Goal: Task Accomplishment & Management: Manage account settings

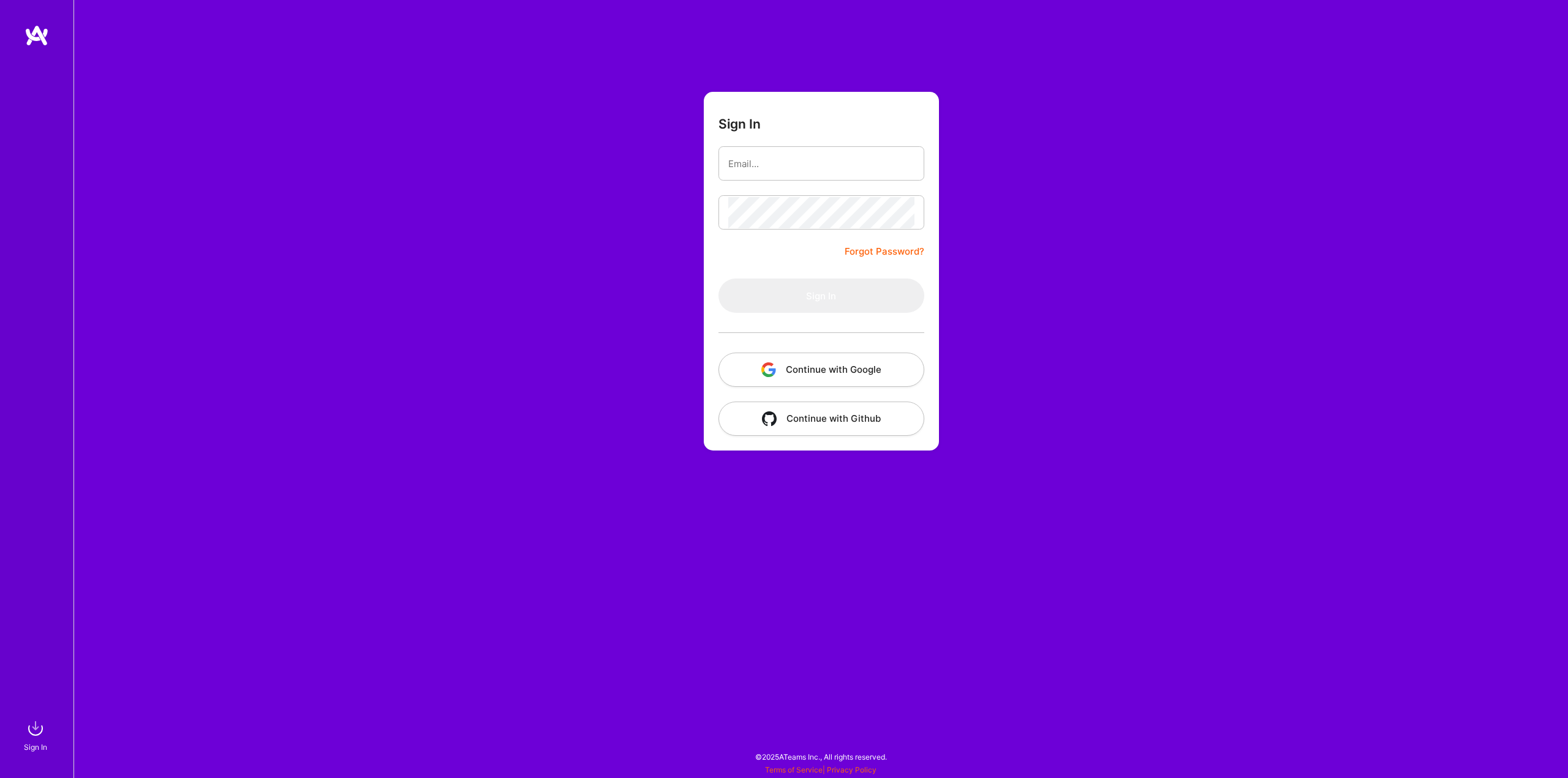
click at [830, 371] on button "Continue with Google" at bounding box center [821, 369] width 206 height 34
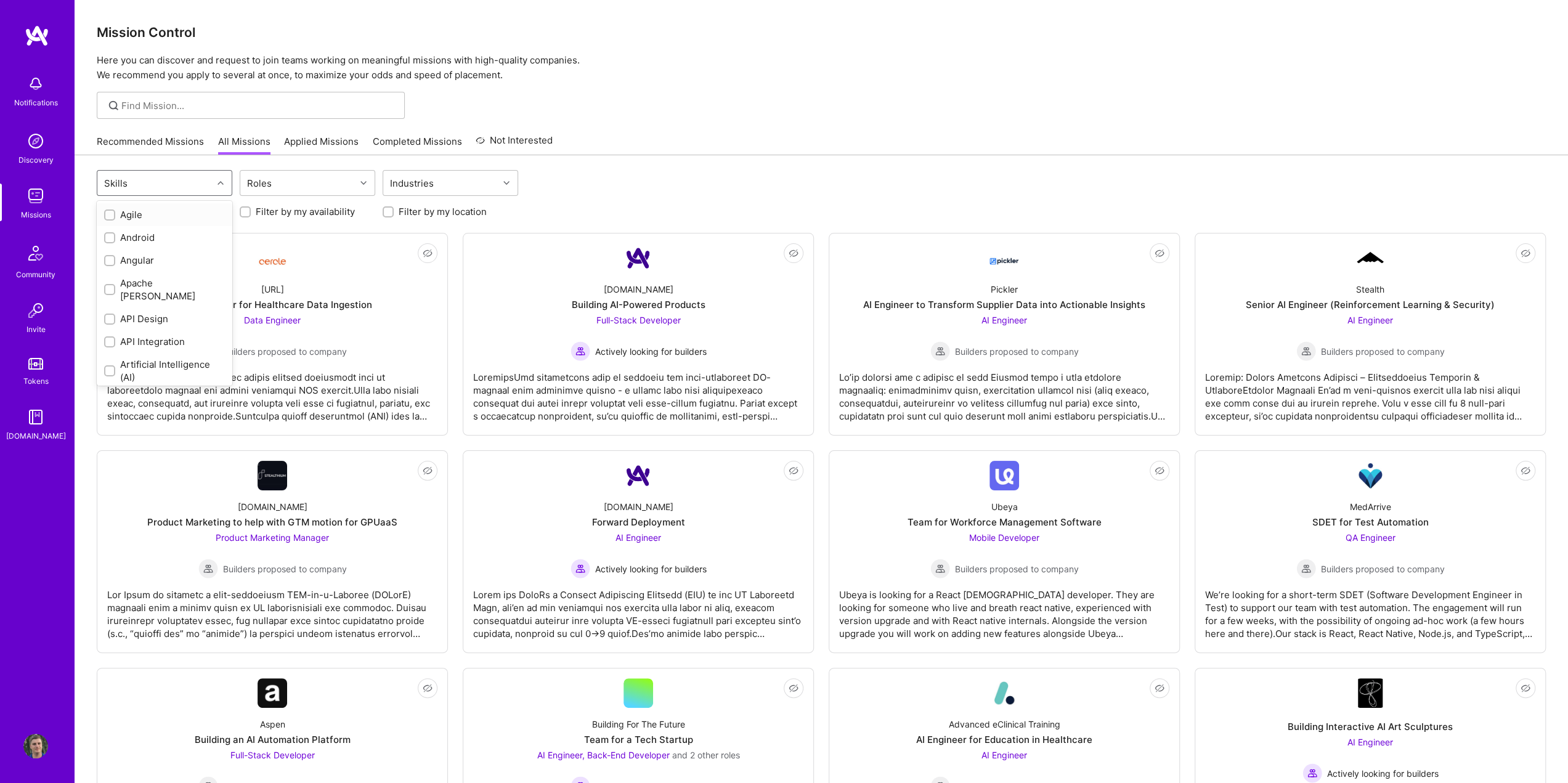
click at [193, 185] on div "Skills" at bounding box center [155, 183] width 115 height 24
type input "azu"
click at [168, 212] on div "Azure" at bounding box center [164, 215] width 121 height 13
checkbox input "true"
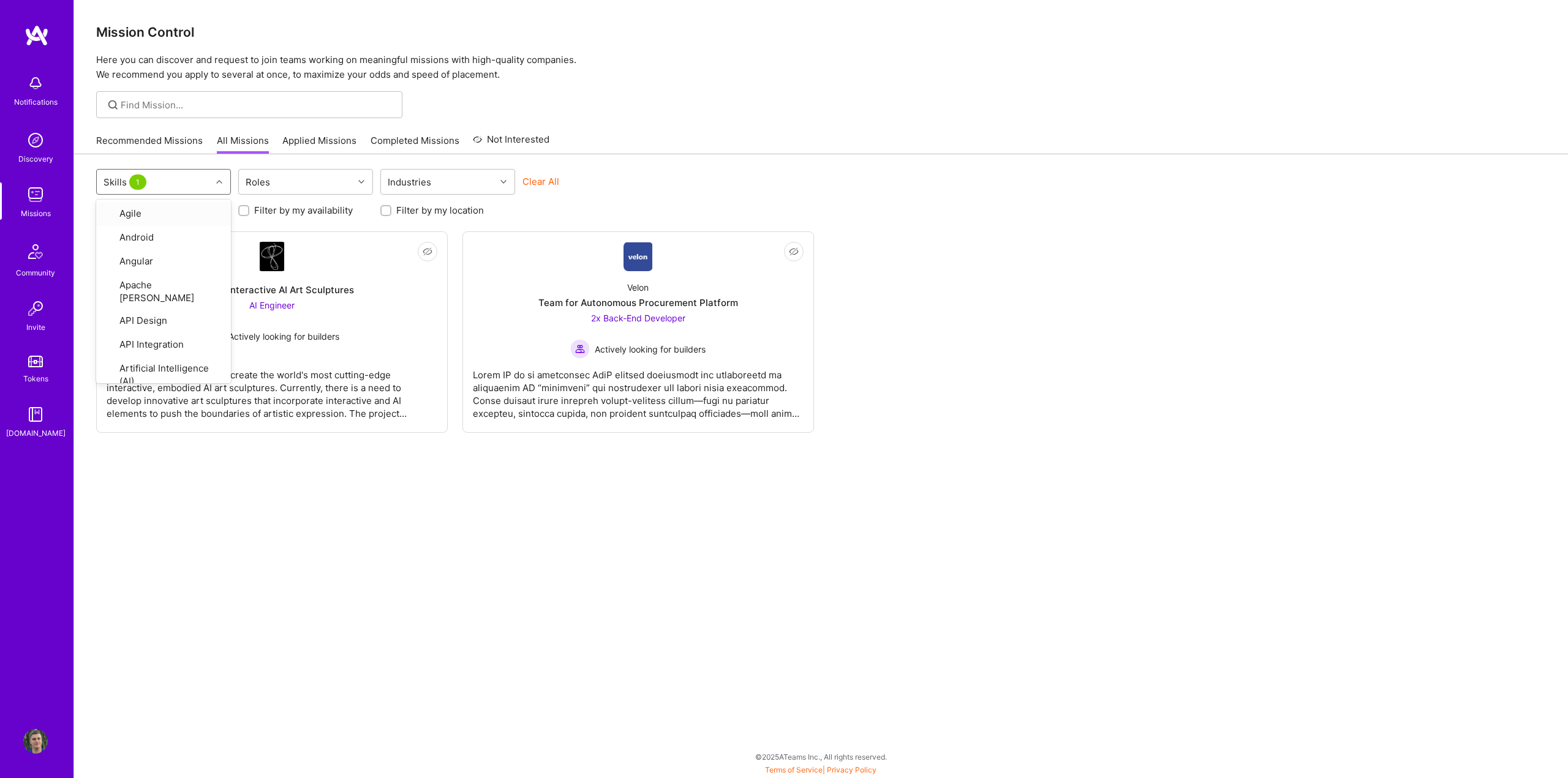
click at [698, 28] on h3 "Mission Control" at bounding box center [821, 32] width 1449 height 15
click at [190, 183] on div "Skills 1" at bounding box center [154, 182] width 114 height 24
type input "terr"
click at [146, 211] on div "Terraform" at bounding box center [163, 214] width 120 height 13
checkbox input "true"
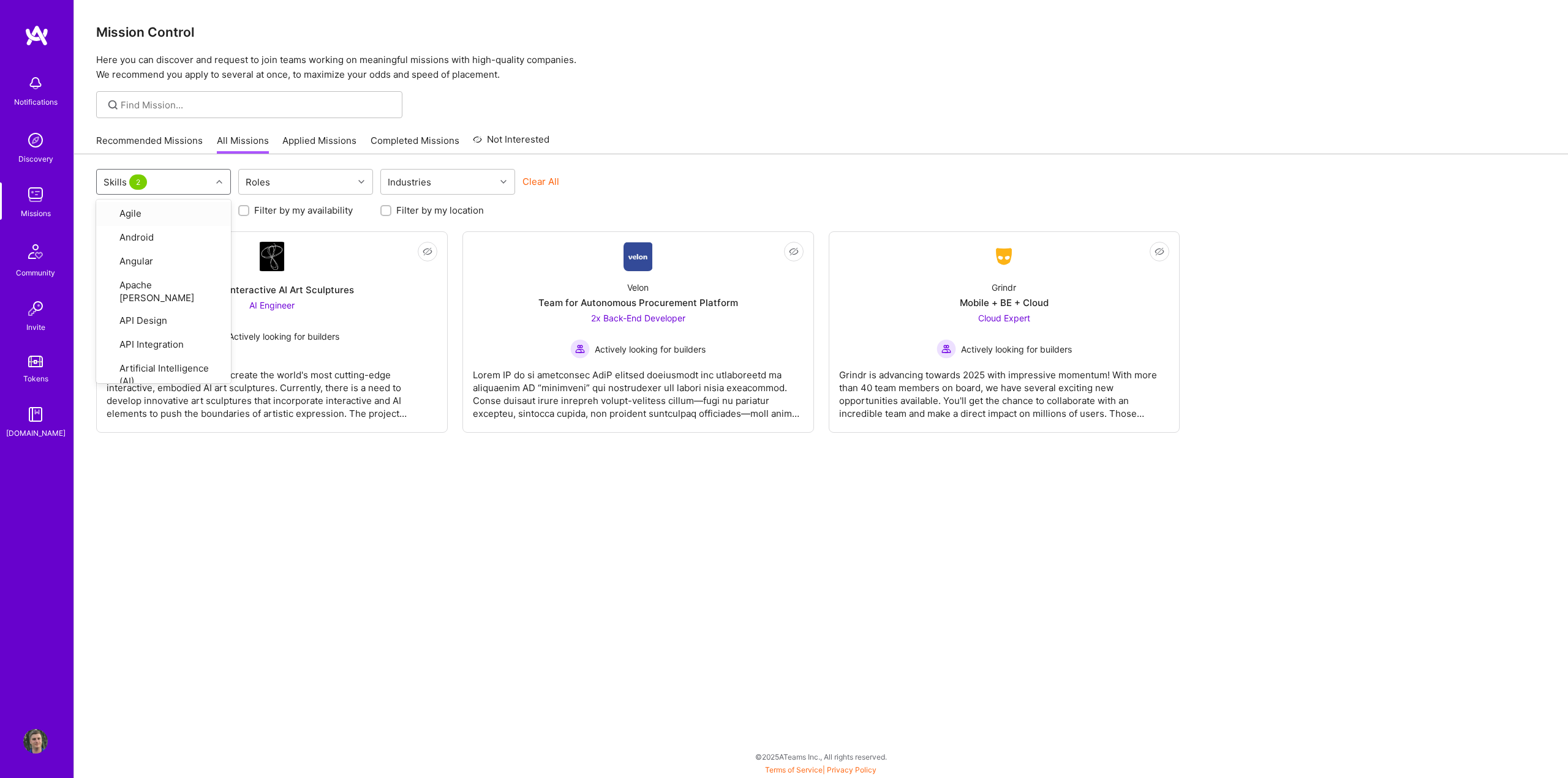
click at [783, 92] on div at bounding box center [821, 105] width 1494 height 27
click at [174, 141] on link "Recommended Missions" at bounding box center [149, 144] width 106 height 21
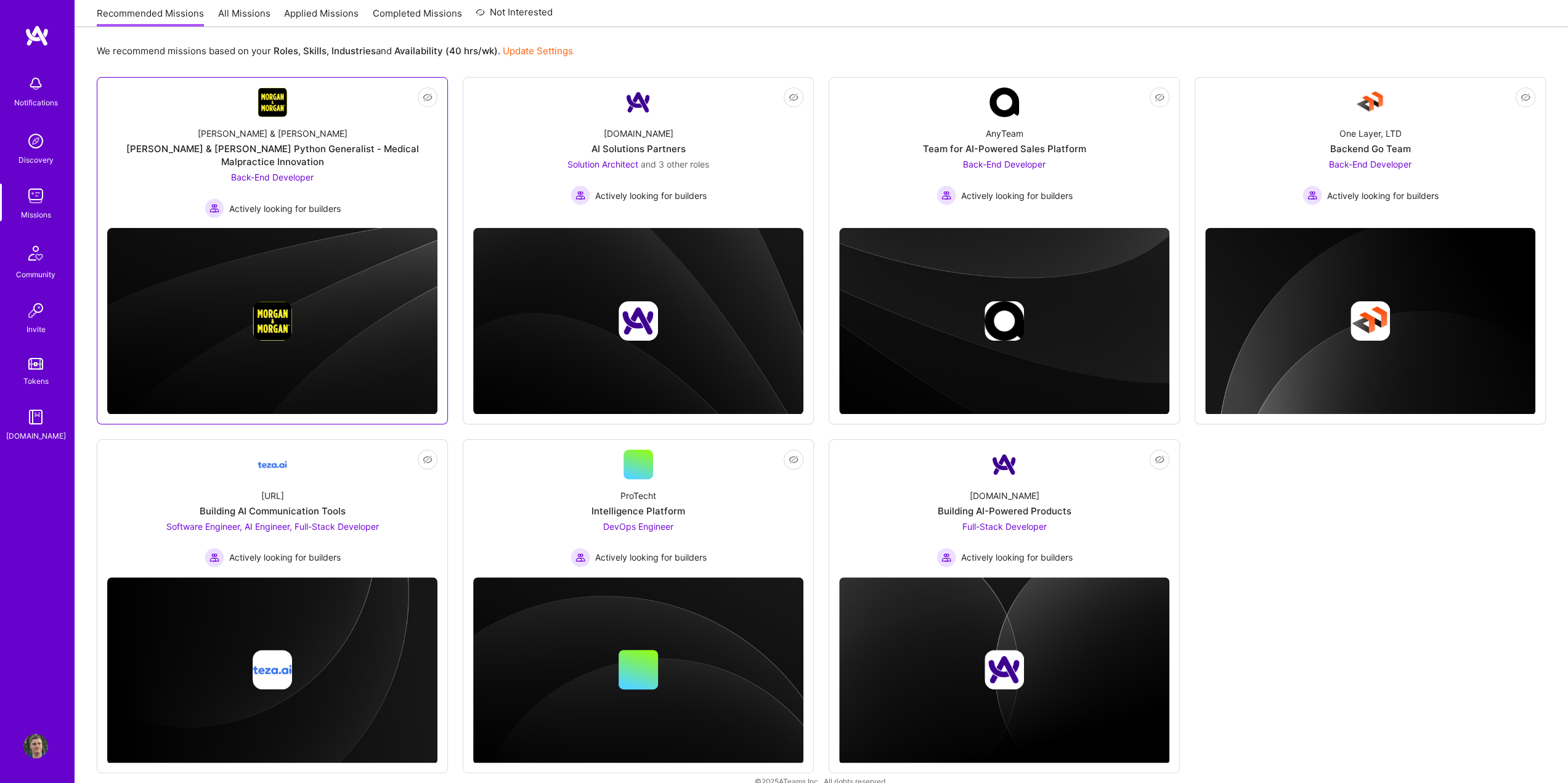
scroll to position [137, 0]
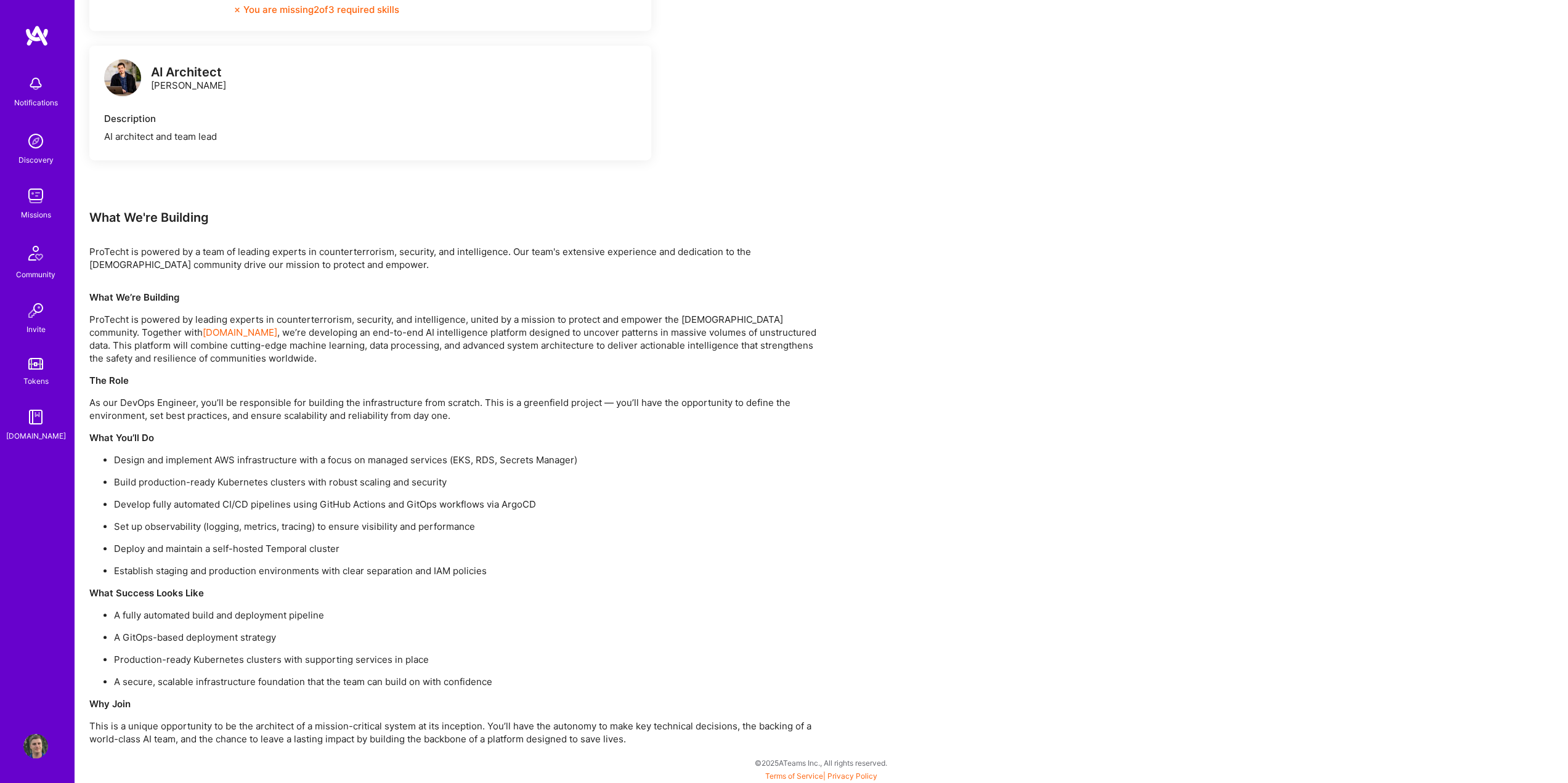
scroll to position [428, 0]
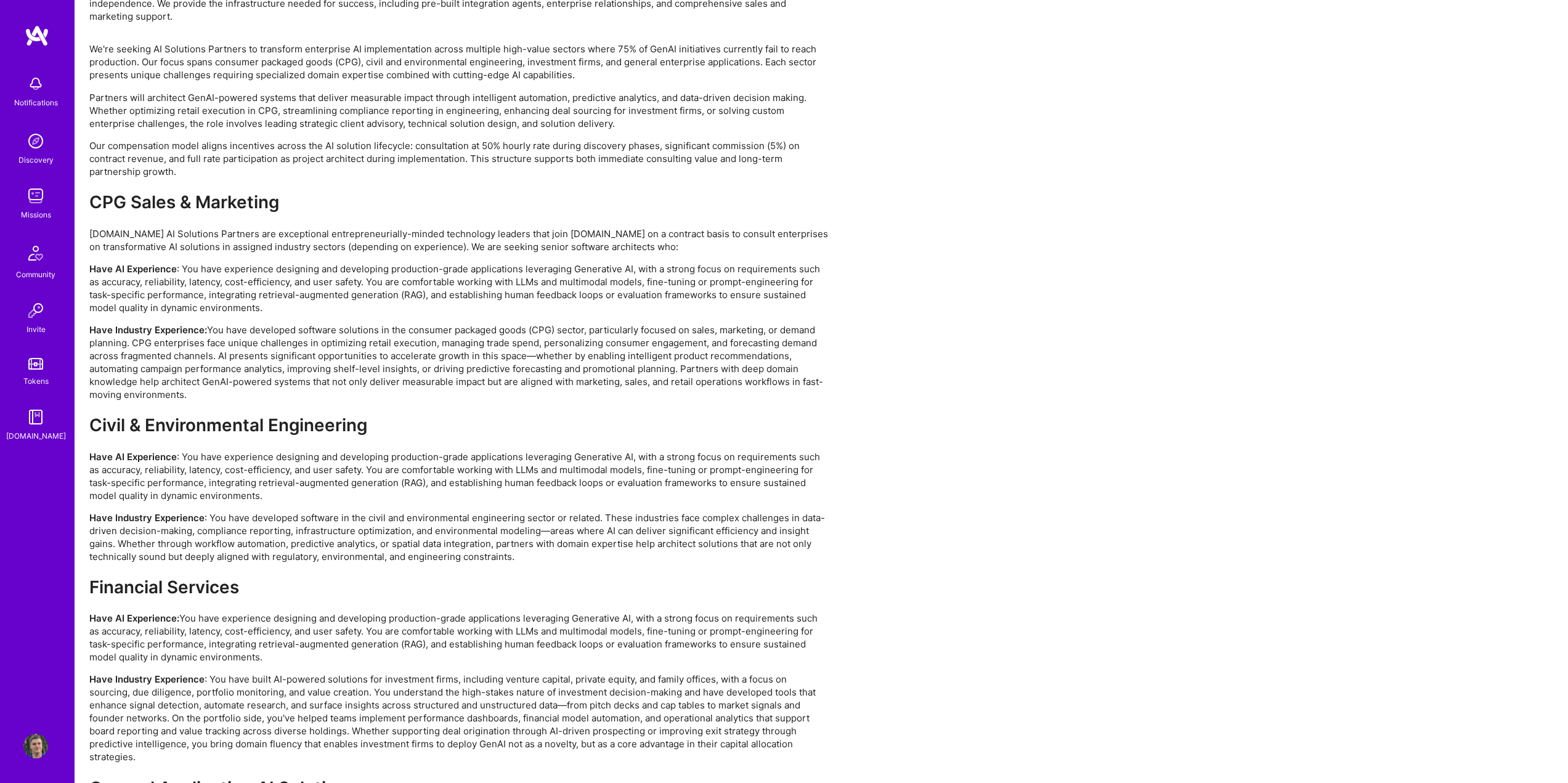
scroll to position [1919, 0]
